Goal: Find specific page/section: Find specific page/section

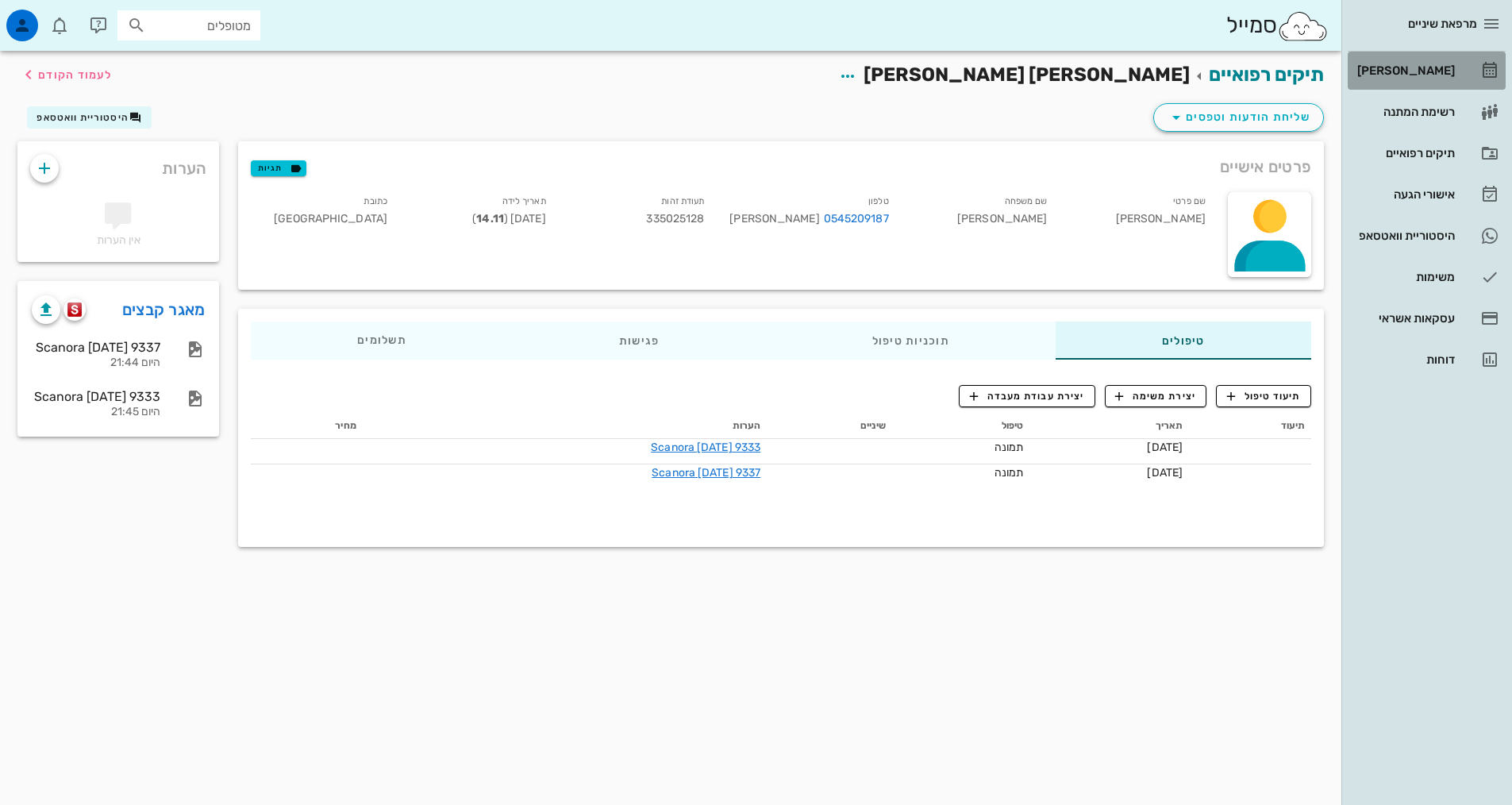
click at [1404, 67] on div "[PERSON_NAME]" at bounding box center [1405, 71] width 101 height 13
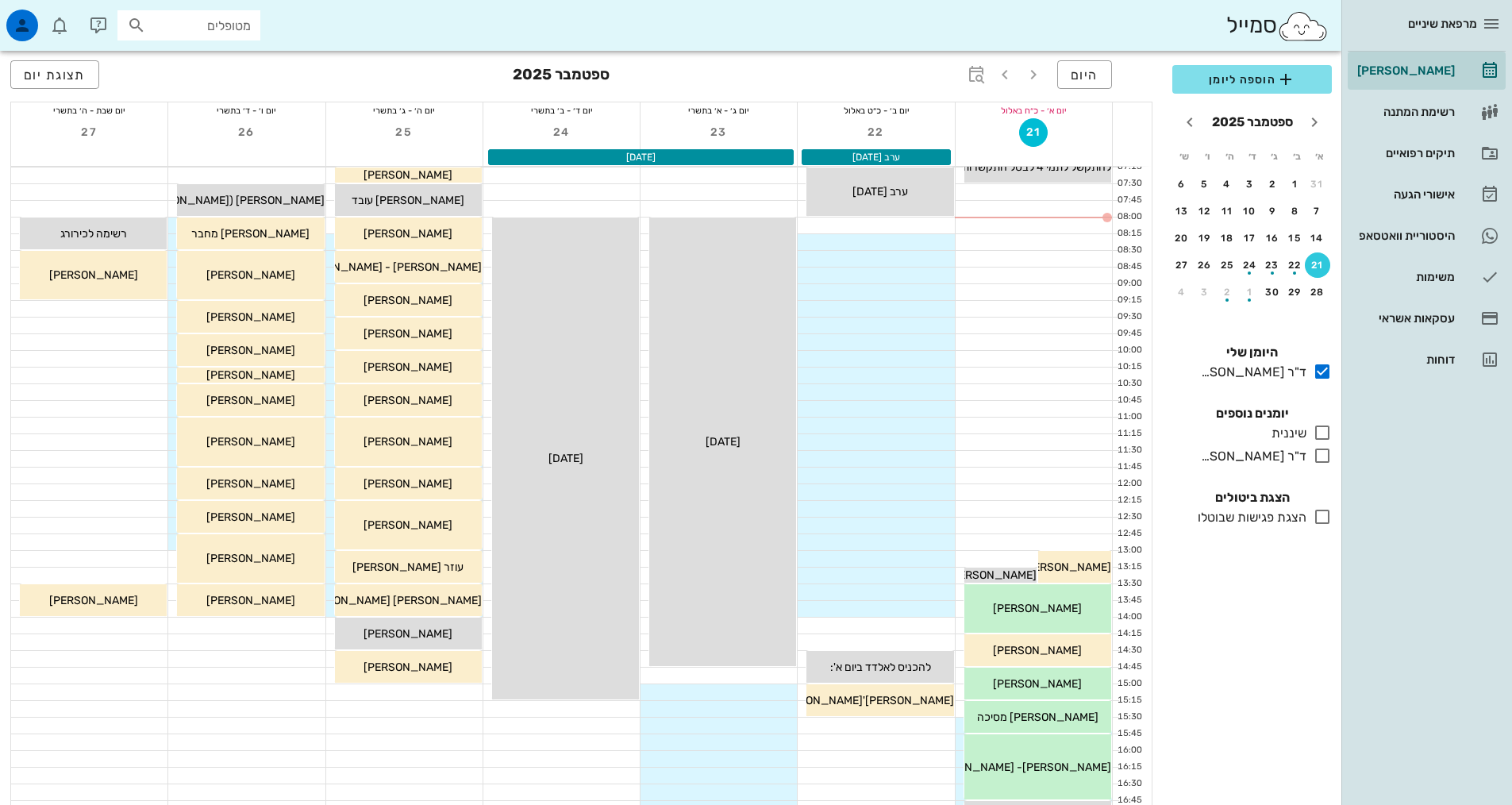
click at [1320, 445] on div "כולם יומנים נוספים שיננית בלבד ד"ר [PERSON_NAME] בלבד" at bounding box center [1252, 437] width 178 height 84
click at [1323, 458] on icon at bounding box center [1323, 456] width 19 height 19
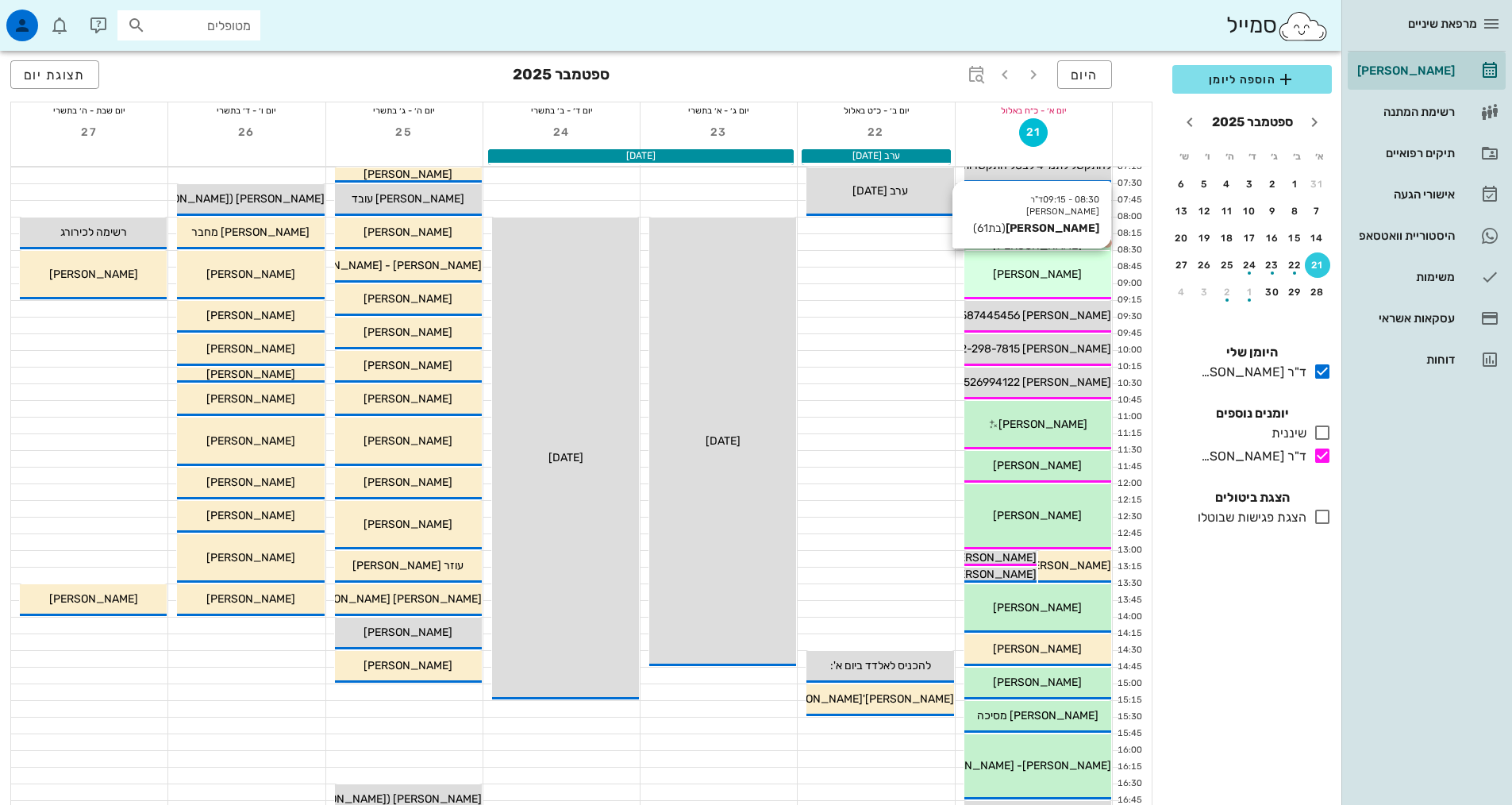
click at [1043, 257] on div "08:30 - 09:15 ד"ר [PERSON_NAME] [PERSON_NAME] (בת 61 ) [PERSON_NAME]" at bounding box center [1037, 275] width 147 height 49
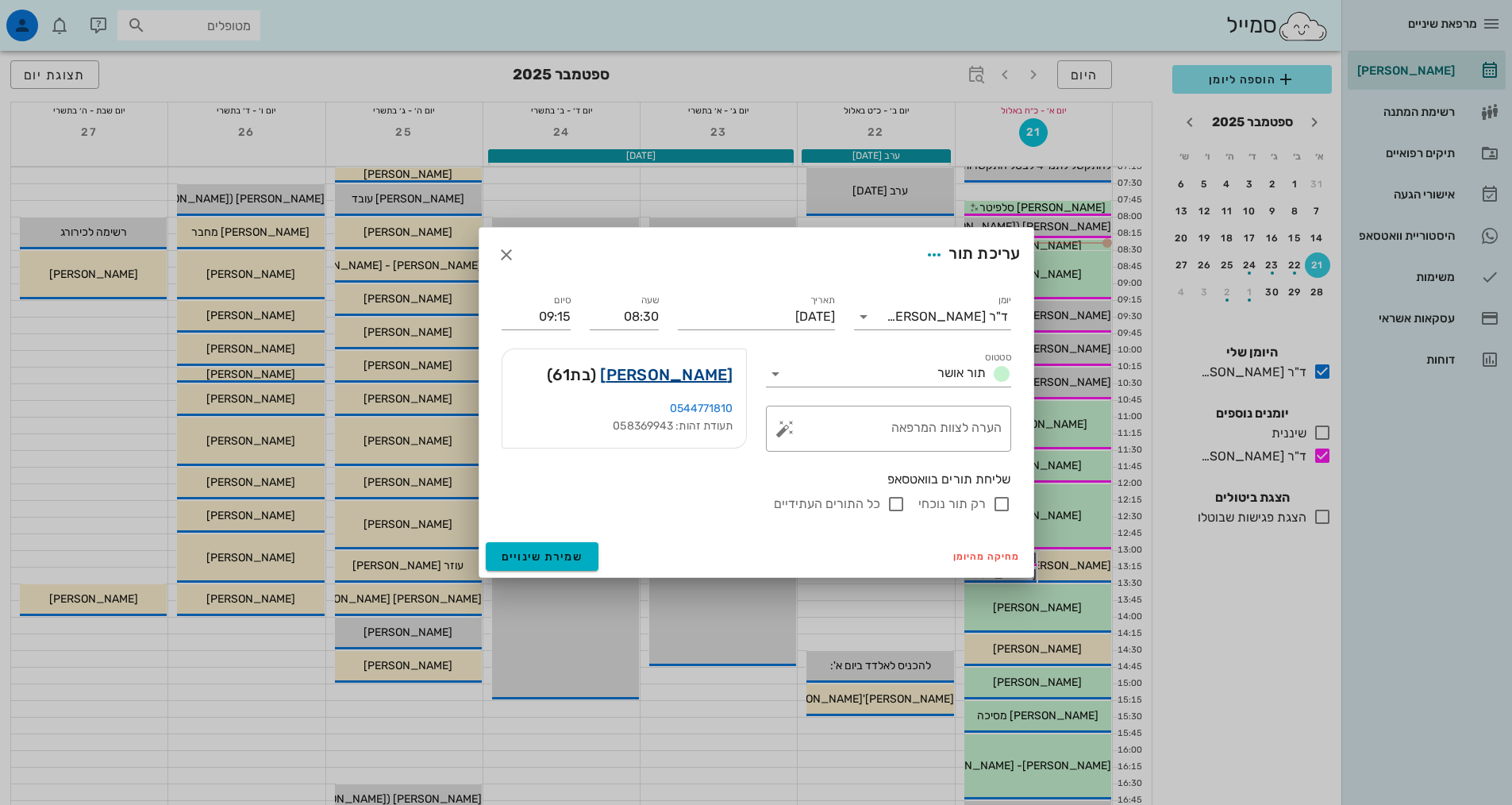
click at [706, 369] on link "[PERSON_NAME]" at bounding box center [666, 374] width 133 height 25
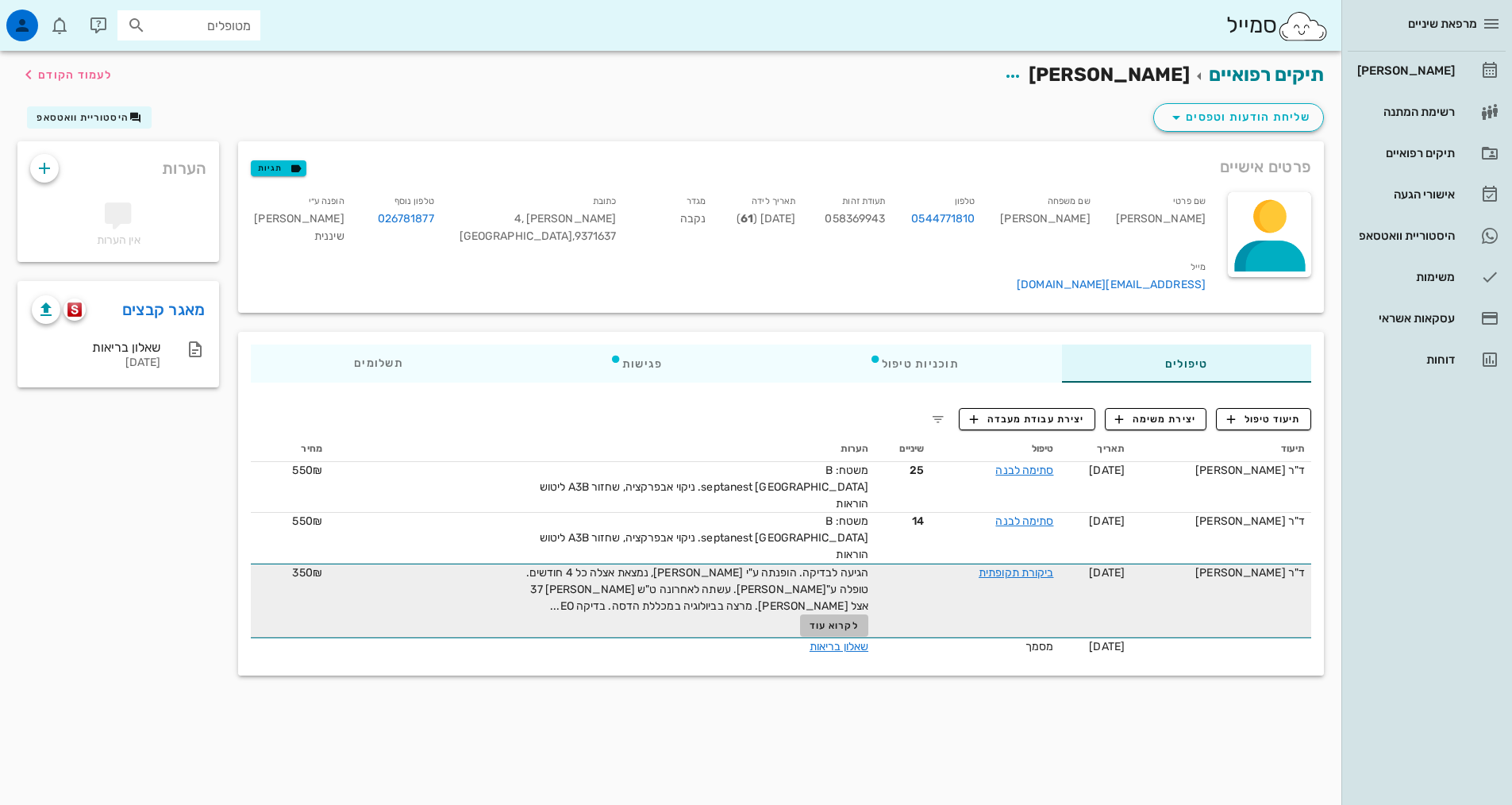
click at [841, 620] on span "לקרוא עוד" at bounding box center [833, 626] width 49 height 11
